Goal: Navigation & Orientation: Find specific page/section

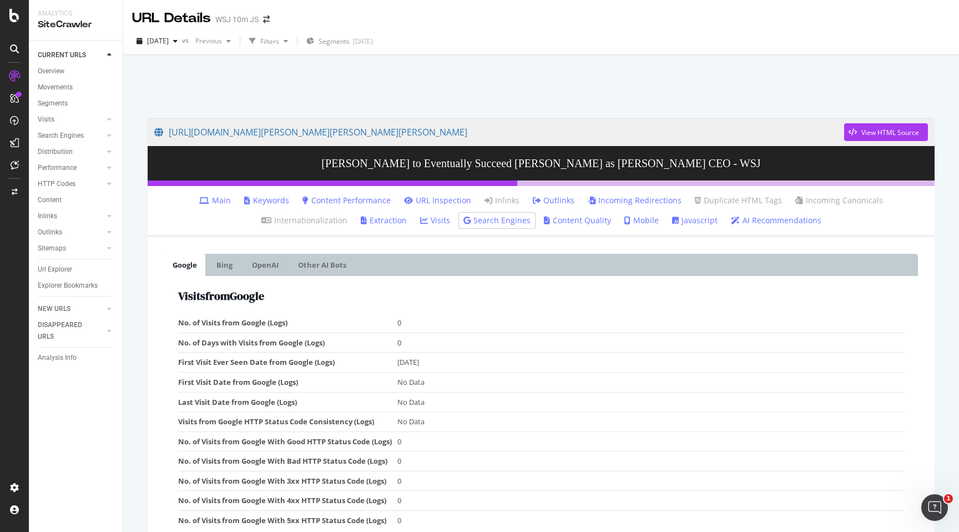
click at [234, 18] on div "WSJ 10m JS" at bounding box center [236, 19] width 43 height 11
click at [268, 17] on icon "arrow-right-arrow-left" at bounding box center [266, 20] width 7 height 8
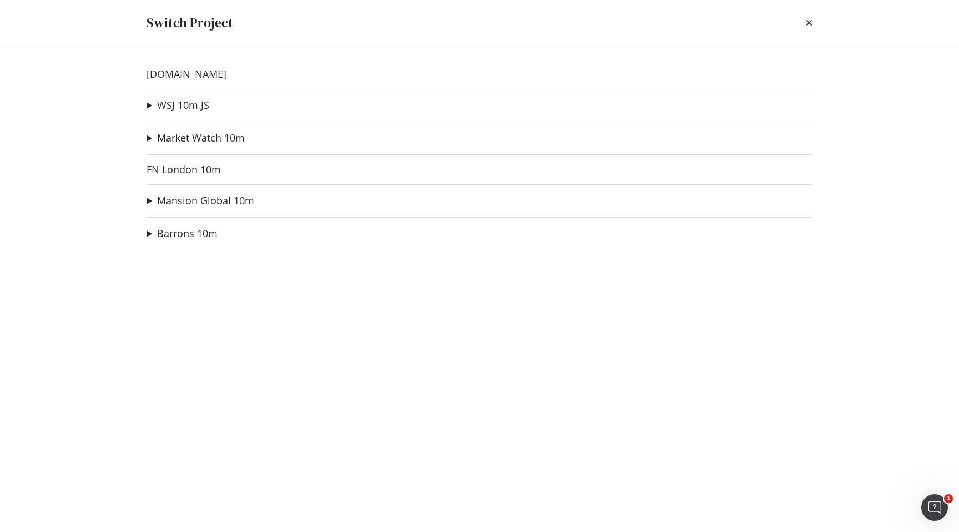
click at [184, 244] on div "[DOMAIN_NAME] WSJ 10m JS WSJ - XML Sitemap - Video Index Ad-Hoc Project WSJ - S…" at bounding box center [479, 289] width 710 height 486
click at [184, 241] on div "[DOMAIN_NAME] WSJ 10m JS WSJ - XML Sitemap - Video Index Ad-Hoc Project WSJ - S…" at bounding box center [479, 289] width 710 height 486
click at [184, 235] on link "Barrons 10m" at bounding box center [187, 234] width 61 height 12
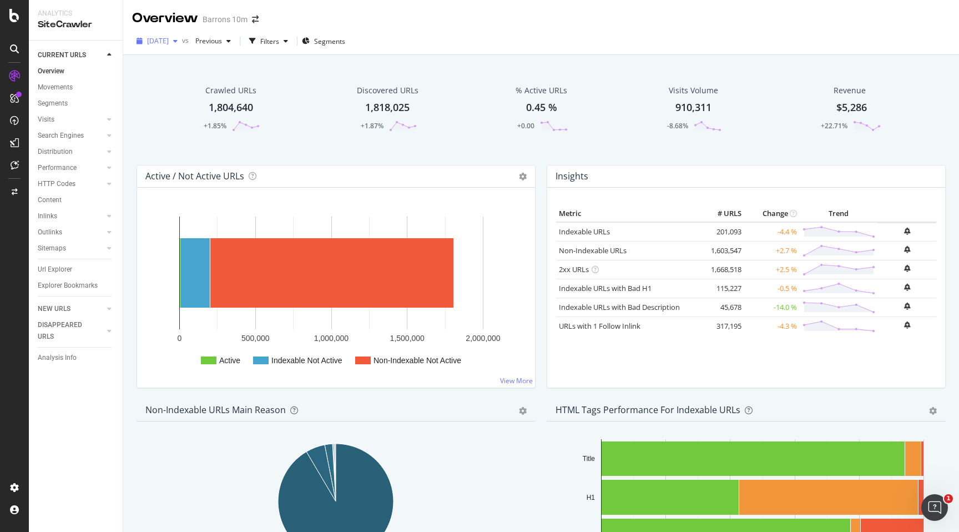
click at [169, 39] on span "[DATE]" at bounding box center [158, 40] width 22 height 9
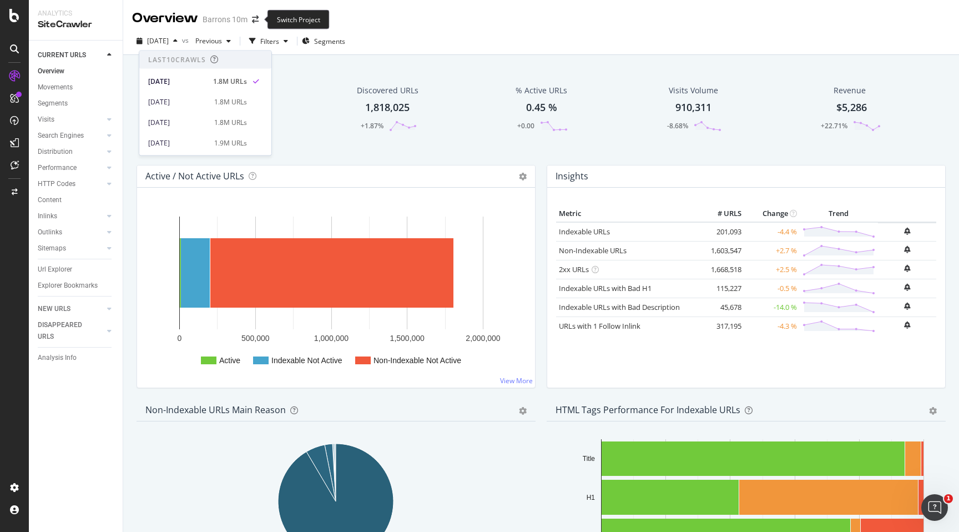
click at [259, 18] on span at bounding box center [256, 20] width 16 height 8
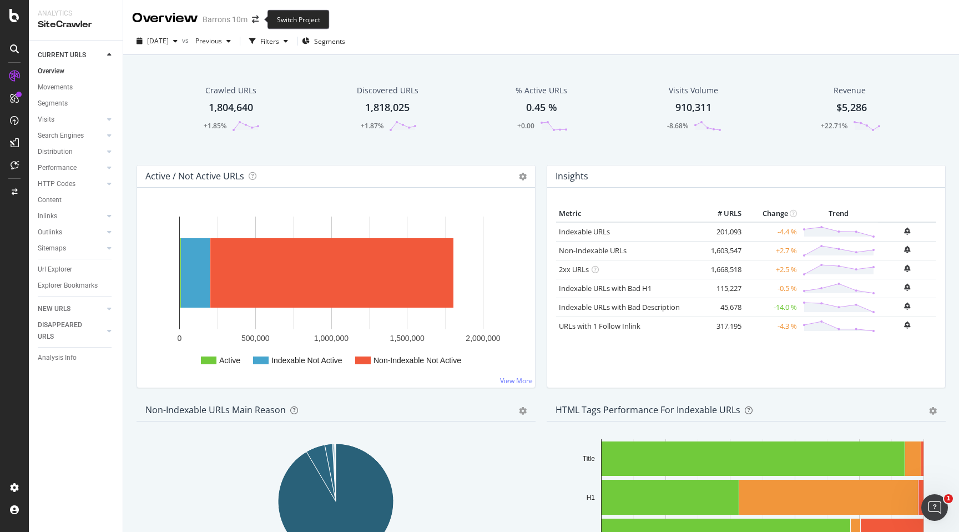
click at [250, 20] on span at bounding box center [256, 20] width 16 height 8
click at [253, 20] on icon "arrow-right-arrow-left" at bounding box center [255, 20] width 7 height 8
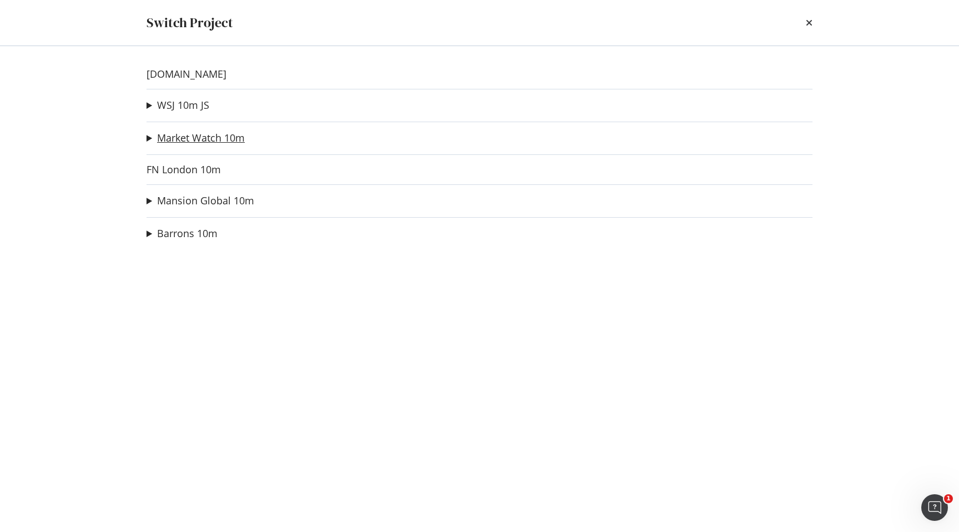
click at [169, 142] on link "Market Watch 10m" at bounding box center [201, 138] width 88 height 12
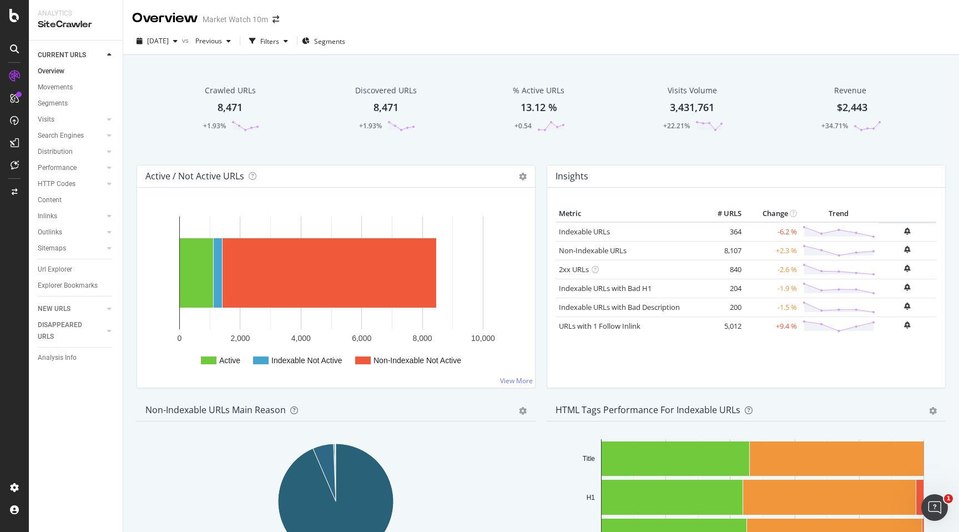
click at [245, 21] on div "Market Watch 10m" at bounding box center [235, 19] width 65 height 11
click at [169, 43] on span "[DATE]" at bounding box center [158, 40] width 22 height 9
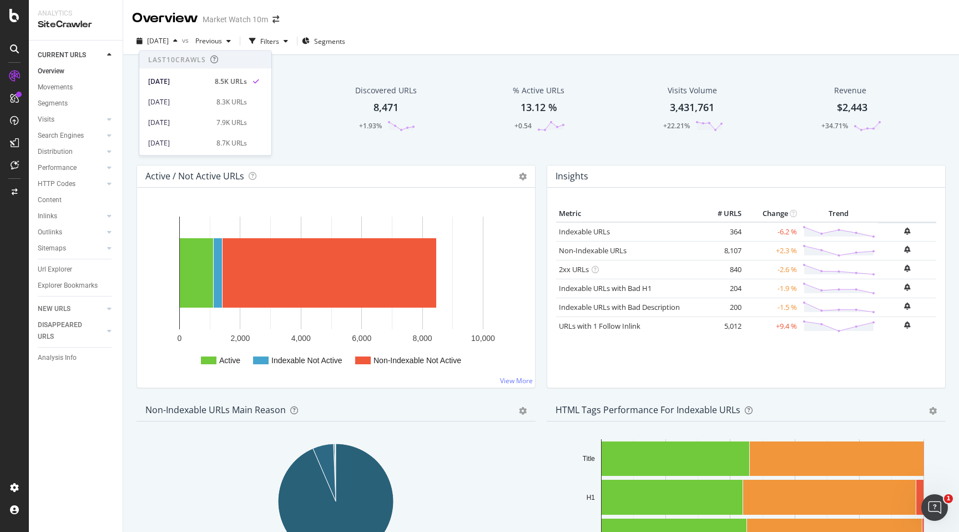
click at [246, 8] on div "Overview Market Watch 10m" at bounding box center [541, 14] width 836 height 28
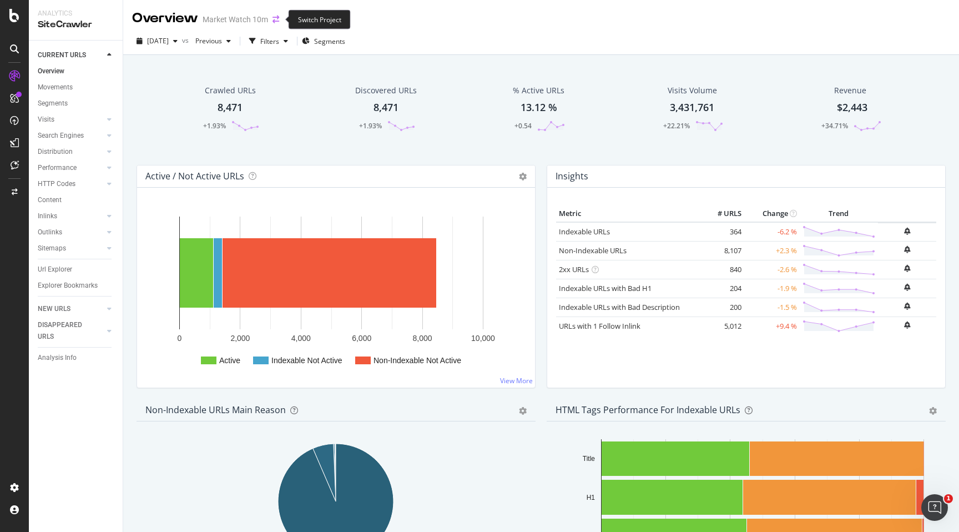
click at [273, 18] on icon "arrow-right-arrow-left" at bounding box center [276, 20] width 7 height 8
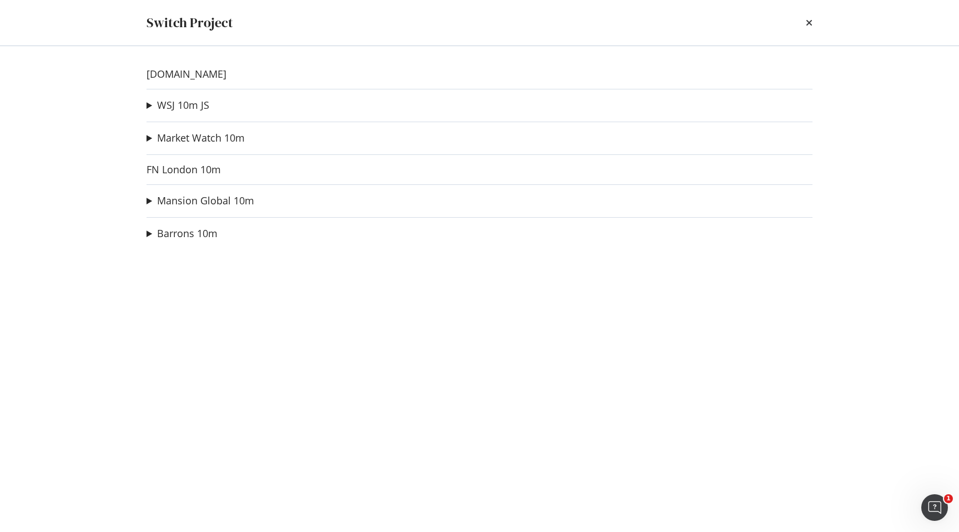
click at [186, 243] on div "[DOMAIN_NAME] WSJ 10m JS WSJ - XML Sitemap - Video Index Ad-Hoc Project WSJ - S…" at bounding box center [479, 289] width 710 height 486
click at [157, 235] on link "Barrons 10m" at bounding box center [187, 234] width 61 height 12
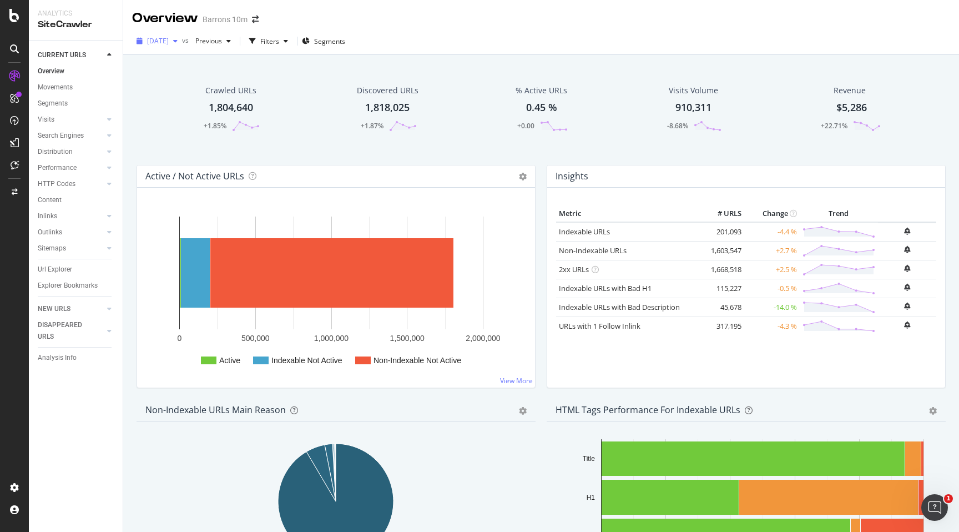
click at [169, 41] on span "[DATE]" at bounding box center [158, 40] width 22 height 9
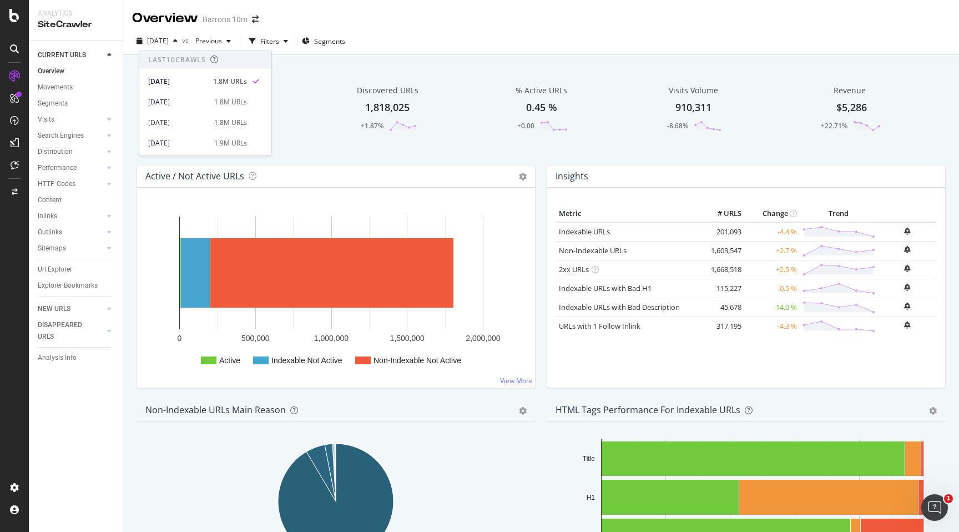
click at [220, 24] on div "Barrons 10m" at bounding box center [225, 19] width 45 height 11
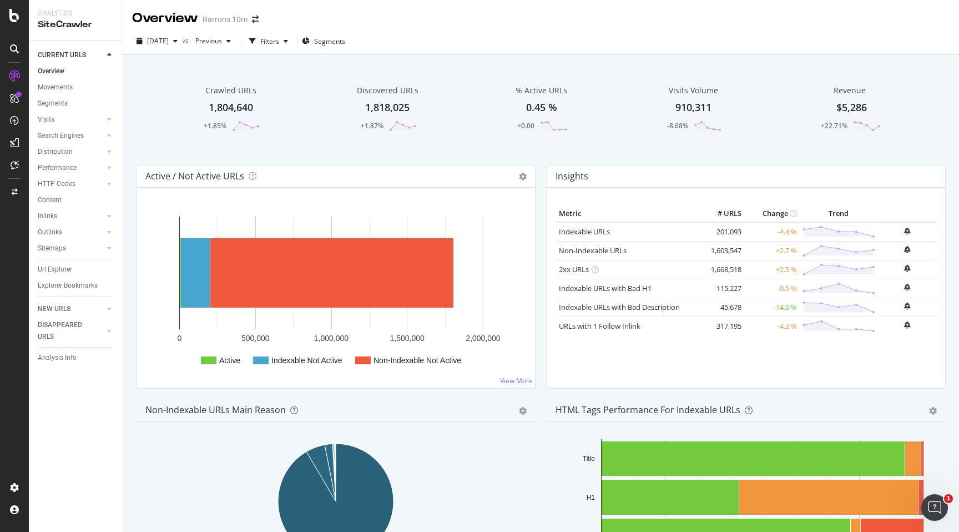
click at [239, 23] on div "Barrons 10m" at bounding box center [225, 19] width 45 height 11
click at [254, 21] on icon "arrow-right-arrow-left" at bounding box center [255, 20] width 7 height 8
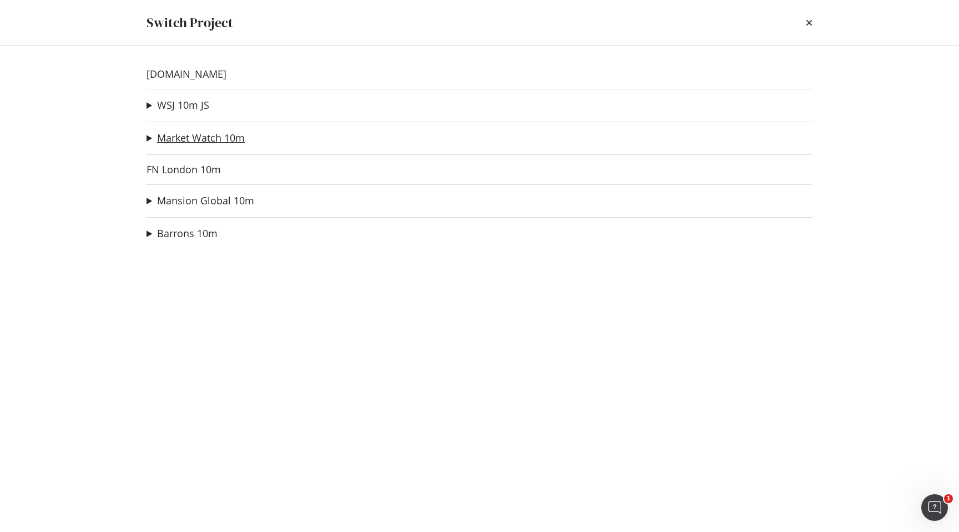
click at [189, 140] on link "Market Watch 10m" at bounding box center [201, 138] width 88 height 12
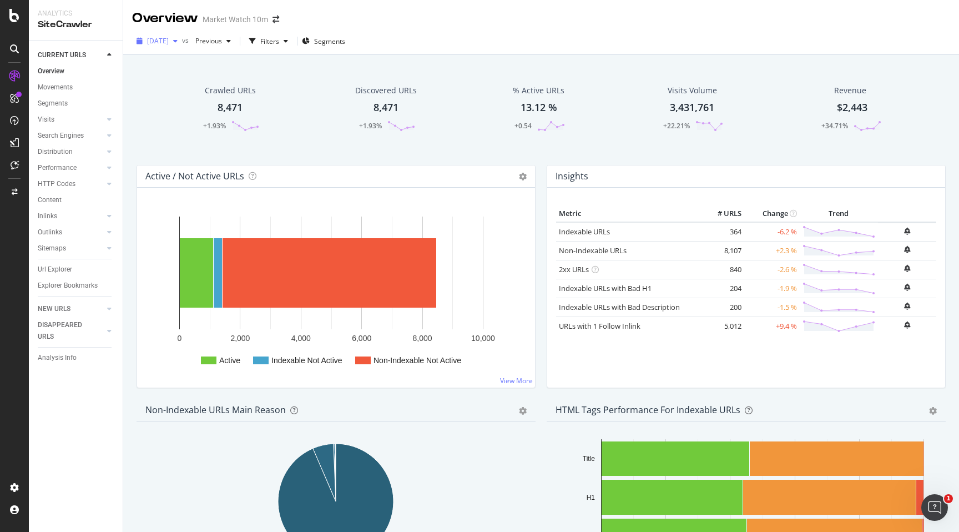
click at [169, 41] on span "[DATE]" at bounding box center [158, 40] width 22 height 9
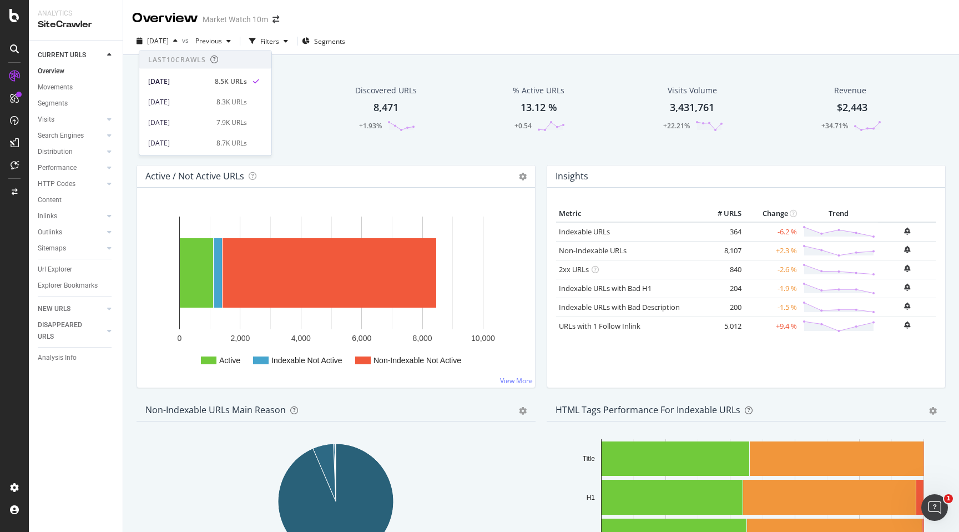
click at [414, 32] on div "[DATE] vs Previous Filters Segments" at bounding box center [541, 41] width 836 height 27
